Goal: Task Accomplishment & Management: Use online tool/utility

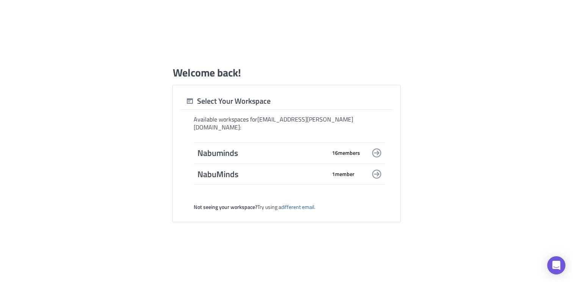
click at [292, 155] on div "Nabuminds 16 member s" at bounding box center [289, 152] width 191 height 21
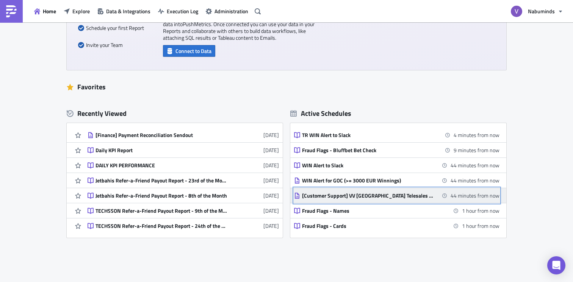
click at [399, 199] on div "[Customer Support] VV [GEOGRAPHIC_DATA] Telesales Sendout" at bounding box center [368, 195] width 133 height 7
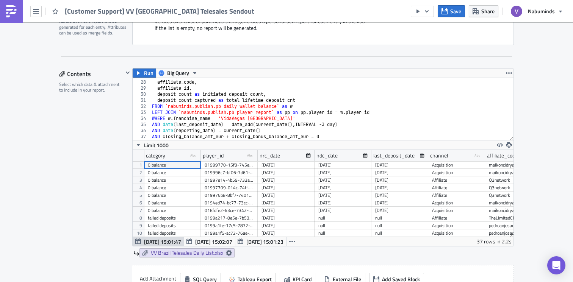
scroll to position [402, 0]
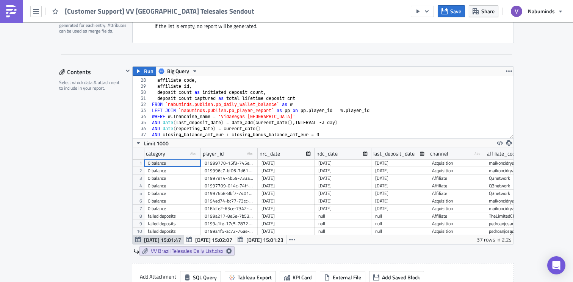
click at [350, 129] on div "channel , affiliate_code , affiliate_id , deposit_count as initiated_deposit_co…" at bounding box center [331, 108] width 363 height 74
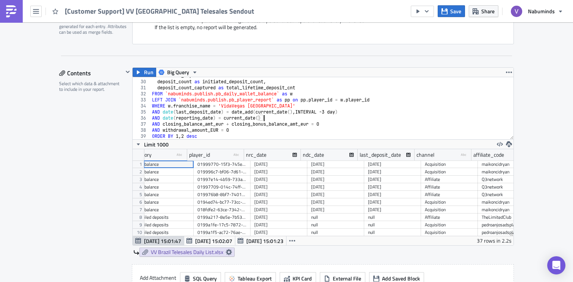
scroll to position [0, 0]
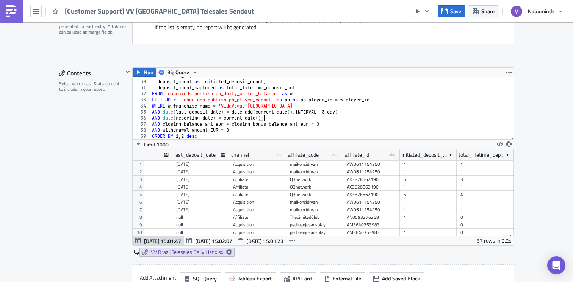
click at [315, 114] on div "affiliate_id , deposit_count as initiated_deposit_count , deposit_count_capture…" at bounding box center [331, 110] width 363 height 74
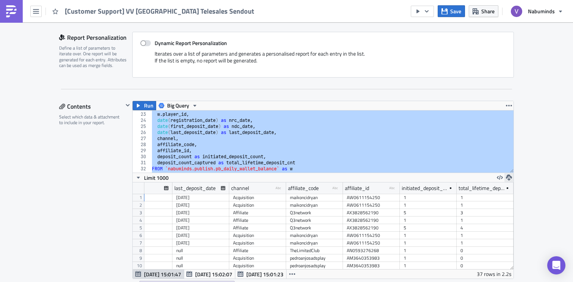
scroll to position [118, 0]
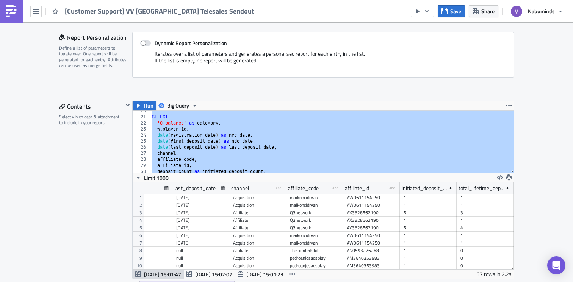
click at [532, 117] on div "Execution Log Edit " [Customer Support] VV [GEOGRAPHIC_DATA] Telesales Sendout …" at bounding box center [286, 233] width 573 height 1159
click at [444, 136] on div "SELECT '0 balance' as category , w . player_id , date ( registration_date ) as …" at bounding box center [331, 145] width 363 height 74
type textarea "date(registration_date) as nrc_date,"
